Goal: Check status: Check status

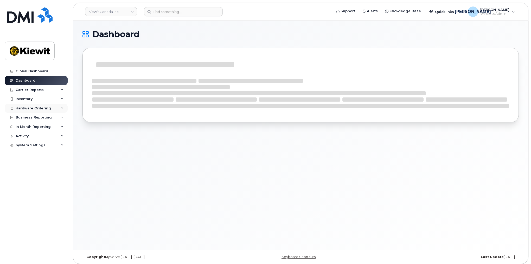
click at [47, 110] on div "Hardware Ordering" at bounding box center [33, 108] width 35 height 4
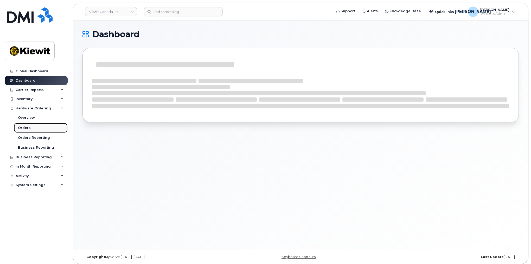
click at [28, 126] on div "Orders" at bounding box center [24, 128] width 13 height 5
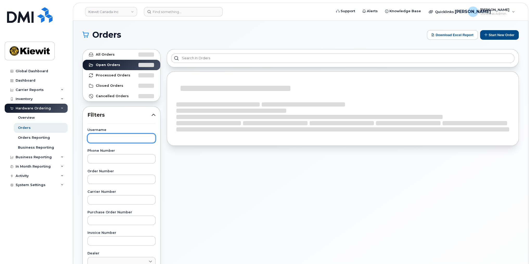
click at [115, 141] on input "text" at bounding box center [121, 138] width 68 height 9
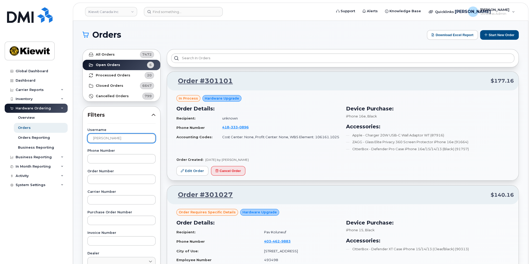
type input "[PERSON_NAME]"
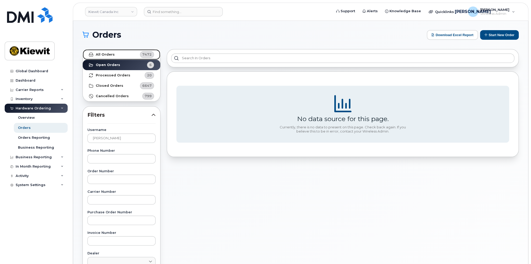
click at [106, 55] on strong "All Orders" at bounding box center [105, 55] width 19 height 4
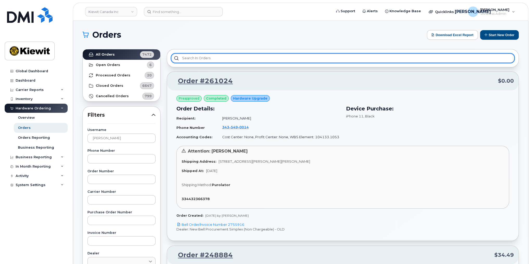
click at [197, 57] on input "text" at bounding box center [342, 58] width 343 height 9
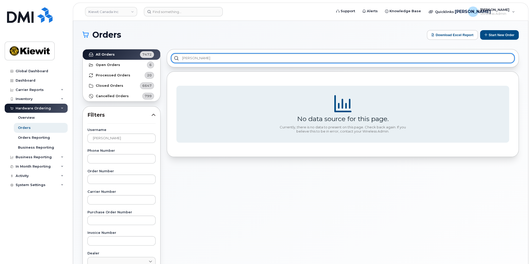
type input "[PERSON_NAME]"
drag, startPoint x: 216, startPoint y: 55, endPoint x: 161, endPoint y: 51, distance: 54.6
click at [161, 52] on div "All Orders 7472 Open Orders 6 Processed Orders 20 Closed Orders 6647 Cancelled …" at bounding box center [300, 229] width 443 height 366
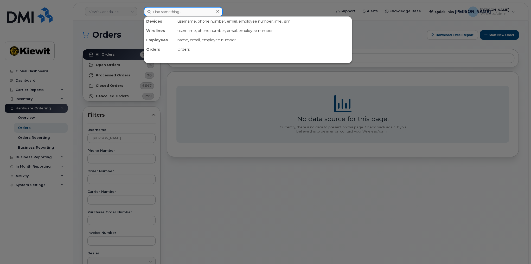
click at [163, 12] on input at bounding box center [183, 11] width 79 height 9
paste input "[PERSON_NAME]"
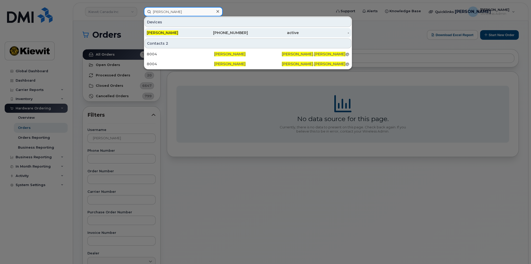
type input "[PERSON_NAME]"
click at [171, 33] on div "[PERSON_NAME]" at bounding box center [172, 32] width 51 height 5
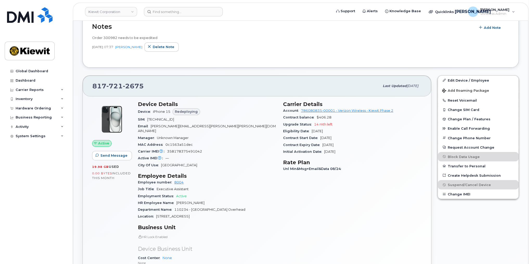
scroll to position [104, 0]
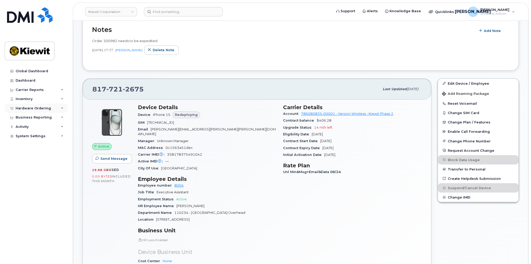
click at [61, 107] on icon at bounding box center [62, 108] width 3 height 3
click at [26, 126] on div "Orders" at bounding box center [24, 128] width 13 height 5
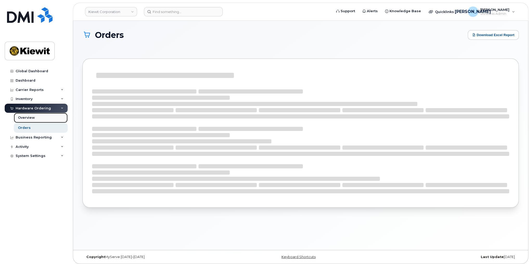
click at [27, 118] on div "Overview" at bounding box center [26, 118] width 17 height 5
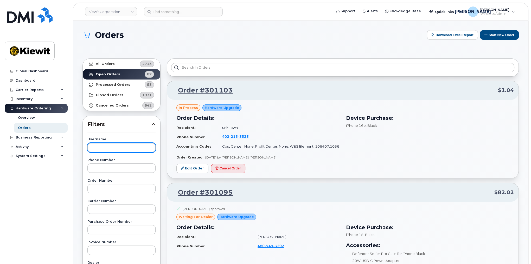
click at [114, 148] on input "text" at bounding box center [121, 147] width 68 height 9
click at [120, 64] on link "All Orders 2713" at bounding box center [122, 64] width 78 height 10
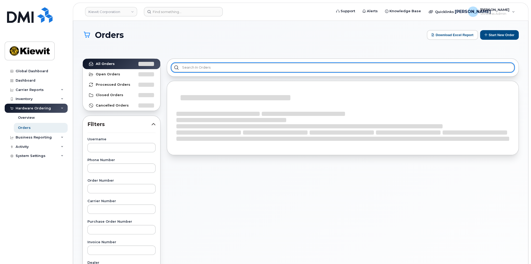
click at [206, 64] on input "text" at bounding box center [342, 67] width 343 height 9
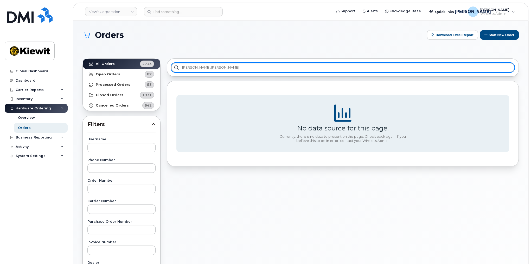
type input "Pam.Machac"
drag, startPoint x: 212, startPoint y: 67, endPoint x: 129, endPoint y: 48, distance: 85.1
click at [129, 48] on section "Orders Download Excel Report Start New Order All Orders 2713 Open Orders 87 Pro…" at bounding box center [301, 225] width 436 height 391
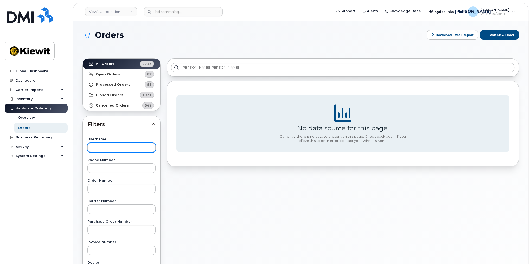
click at [116, 146] on input "text" at bounding box center [121, 147] width 68 height 9
paste input "Pam.Machac"
type input "Pam.Machac"
click at [130, 15] on link "Kiewit Corporation" at bounding box center [111, 11] width 52 height 9
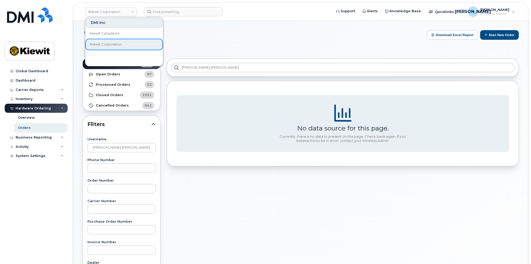
click at [205, 43] on div "Orders Download Excel Report Start New Order" at bounding box center [301, 39] width 436 height 19
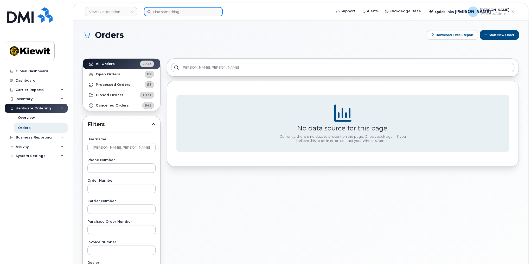
click at [173, 12] on input at bounding box center [183, 11] width 79 height 9
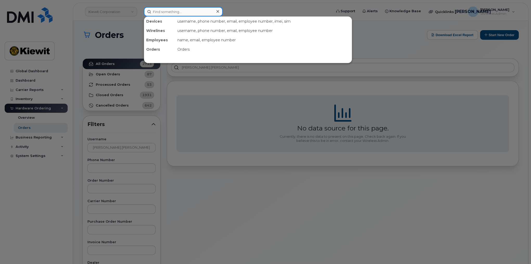
paste input "Pam.Machac"
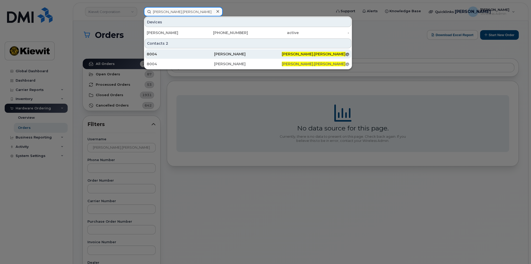
type input "Pam.Machac"
click at [206, 55] on div "8004" at bounding box center [180, 54] width 67 height 5
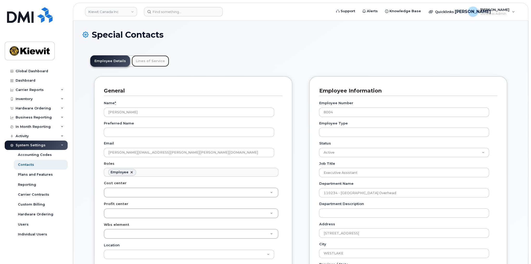
click at [150, 61] on link "Lines of Service" at bounding box center [150, 60] width 37 height 11
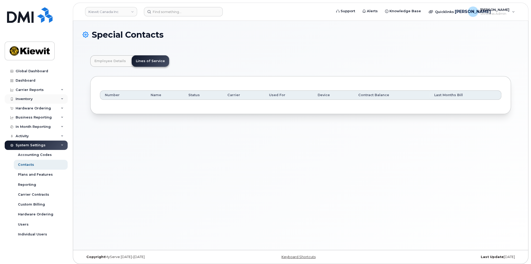
click at [38, 103] on div "Inventory" at bounding box center [36, 98] width 63 height 9
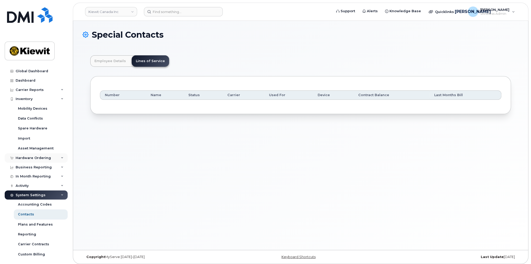
click at [41, 157] on div "Hardware Ordering" at bounding box center [33, 158] width 35 height 4
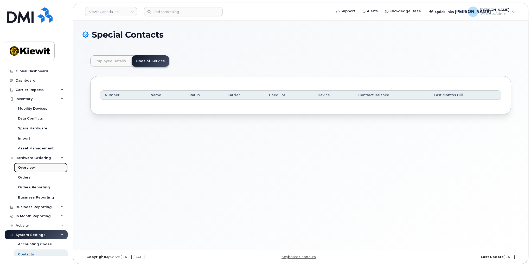
click at [27, 168] on div "Overview" at bounding box center [26, 168] width 17 height 5
click at [182, 14] on input at bounding box center [183, 11] width 79 height 9
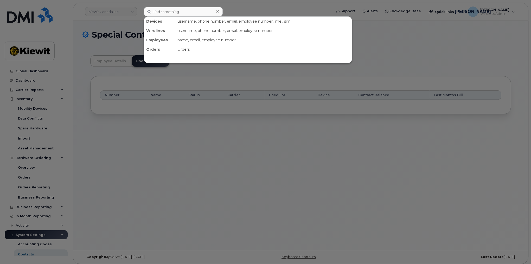
click at [175, 168] on div at bounding box center [265, 132] width 531 height 264
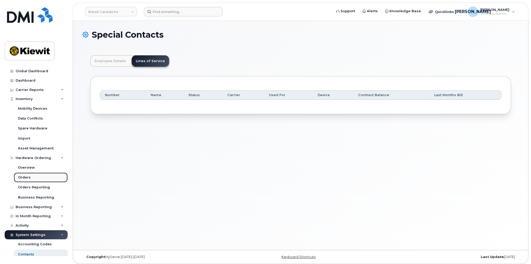
click at [25, 179] on div "Orders" at bounding box center [24, 177] width 13 height 5
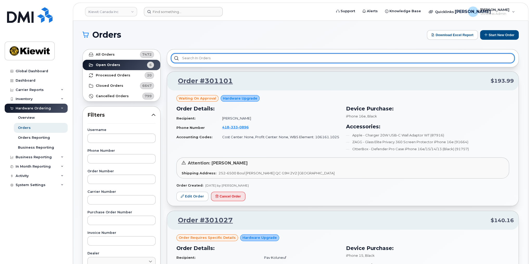
click at [190, 58] on input "text" at bounding box center [342, 58] width 343 height 9
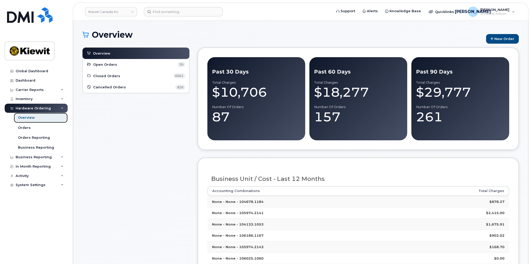
click at [28, 118] on div "Overview" at bounding box center [26, 118] width 17 height 5
click at [22, 129] on div "Orders" at bounding box center [24, 128] width 13 height 5
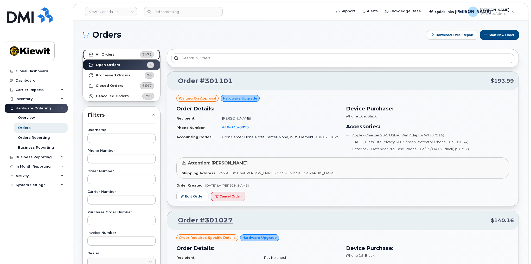
click at [109, 53] on strong "All Orders" at bounding box center [105, 55] width 19 height 4
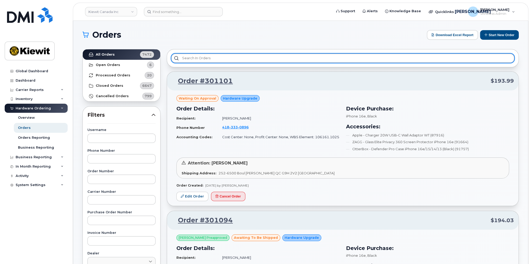
click at [198, 58] on input "text" at bounding box center [342, 58] width 343 height 9
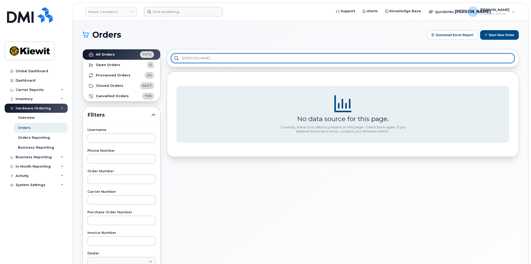
type input "[PERSON_NAME]"
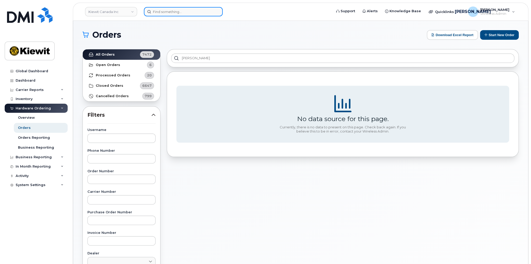
click at [171, 9] on input at bounding box center [183, 11] width 79 height 9
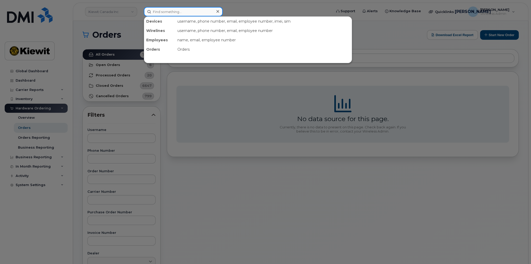
paste input "Pam.Machac"
type input "Pam.Machac"
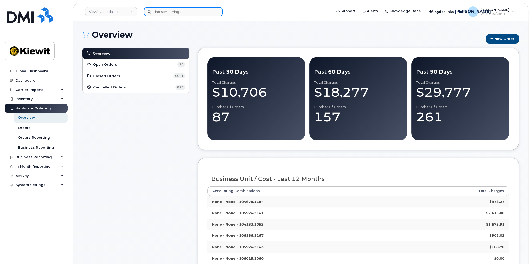
click at [162, 15] on input at bounding box center [183, 11] width 79 height 9
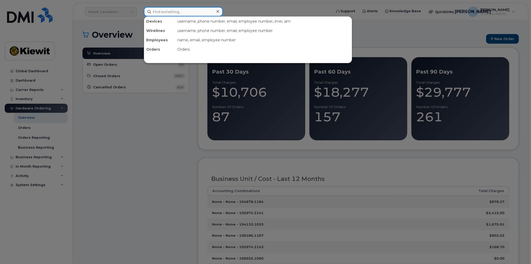
paste input "Pam.Machac"
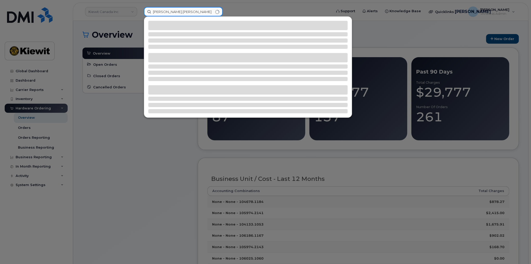
type input "Pam.Machac"
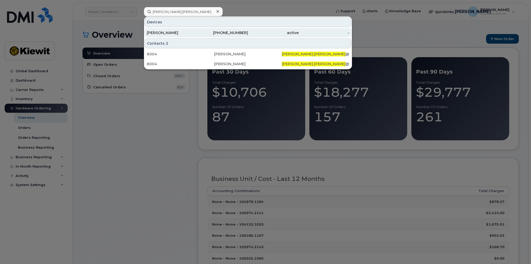
click at [253, 30] on div "active" at bounding box center [273, 32] width 51 height 5
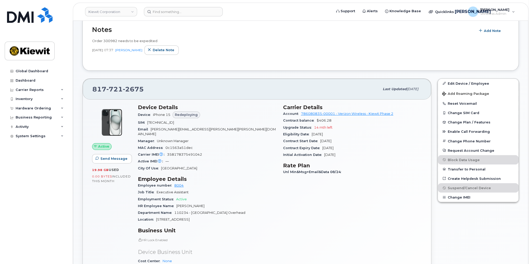
scroll to position [104, 0]
drag, startPoint x: 151, startPoint y: 88, endPoint x: 85, endPoint y: 84, distance: 66.0
click at [85, 84] on div "817 721 2675 Last updated Sep 06, 2025" at bounding box center [257, 89] width 349 height 21
copy span "817 721 2675"
click at [43, 109] on div "Hardware Ordering" at bounding box center [33, 108] width 35 height 4
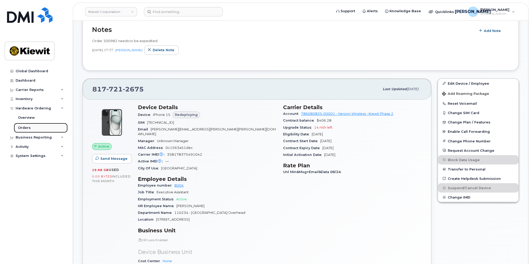
click at [28, 126] on div "Orders" at bounding box center [24, 128] width 13 height 5
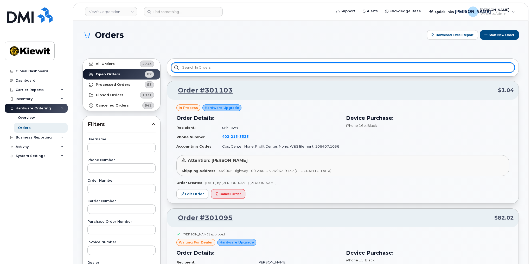
click at [202, 70] on input "text" at bounding box center [342, 67] width 343 height 9
paste input "8177212675"
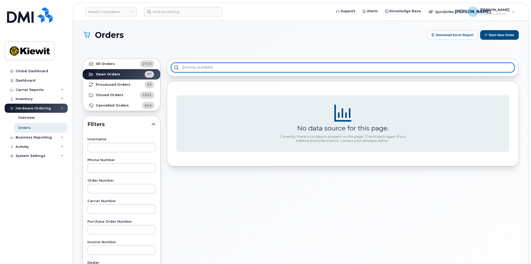
type input "817-721-2675"
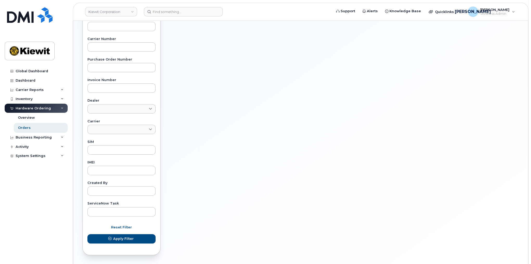
scroll to position [167, 0]
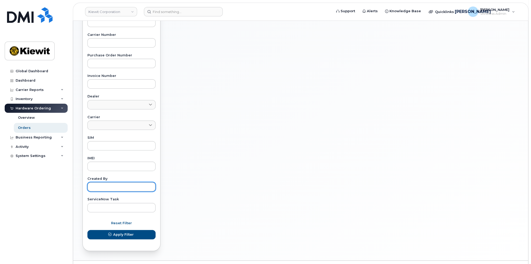
click at [108, 189] on input "text" at bounding box center [121, 186] width 68 height 9
type input "[PERSON_NAME]"
click at [87, 230] on button "Apply Filter" at bounding box center [121, 234] width 68 height 9
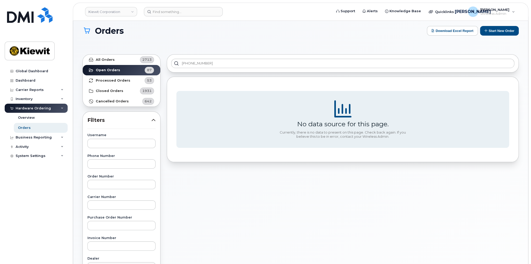
scroll to position [0, 0]
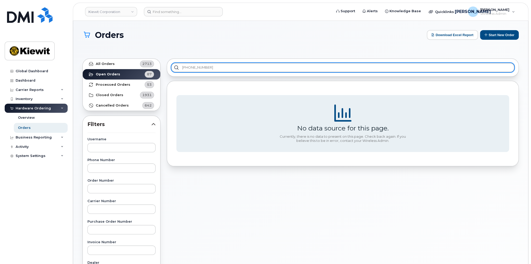
drag, startPoint x: 216, startPoint y: 65, endPoint x: 154, endPoint y: 54, distance: 62.5
click at [102, 67] on div "All Orders 2713 Open Orders 87 Processed Orders 53 Closed Orders 1931 Cancelled…" at bounding box center [300, 238] width 443 height 366
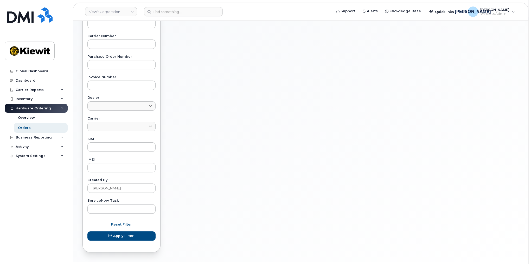
scroll to position [167, 0]
click at [137, 234] on button "Apply Filter" at bounding box center [121, 234] width 68 height 9
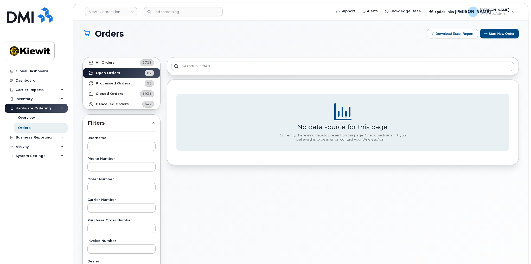
scroll to position [0, 0]
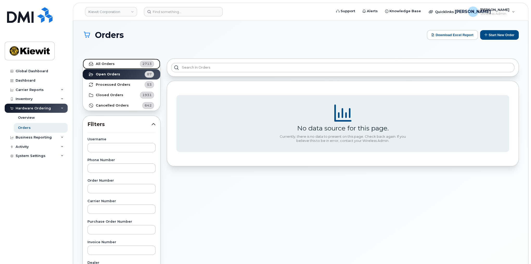
click at [110, 62] on strong "All Orders" at bounding box center [105, 64] width 19 height 4
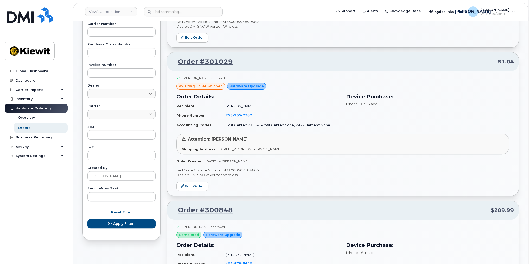
scroll to position [187, 0]
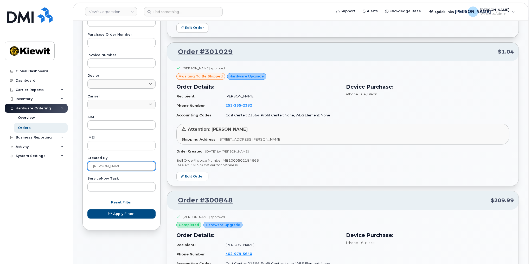
drag, startPoint x: 139, startPoint y: 168, endPoint x: 85, endPoint y: 158, distance: 54.3
click at [90, 159] on div "Created By Jason Muhle" at bounding box center [121, 164] width 68 height 14
type input "[PERSON_NAME]"
click at [87, 210] on button "Apply Filter" at bounding box center [121, 214] width 68 height 9
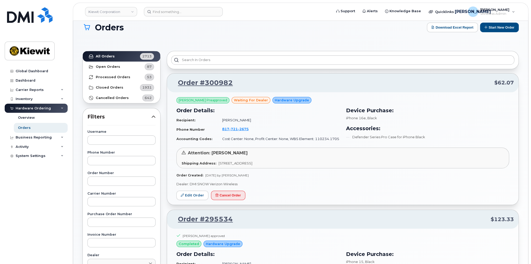
scroll to position [0, 0]
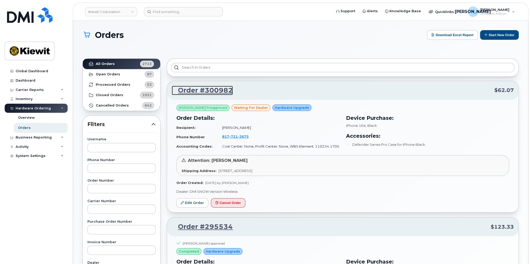
click at [212, 89] on link "Order #300982" at bounding box center [202, 90] width 61 height 9
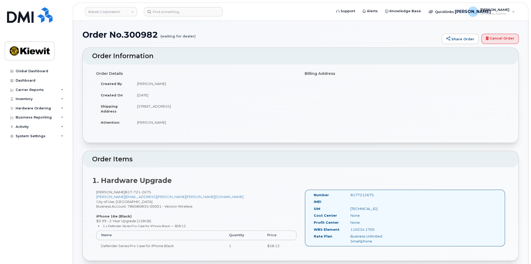
click at [53, 195] on div "Global Dashboard Dashboard Carrier Reports Monthly Billing Data Daily Data Pool…" at bounding box center [37, 162] width 64 height 190
